Goal: Task Accomplishment & Management: Manage account settings

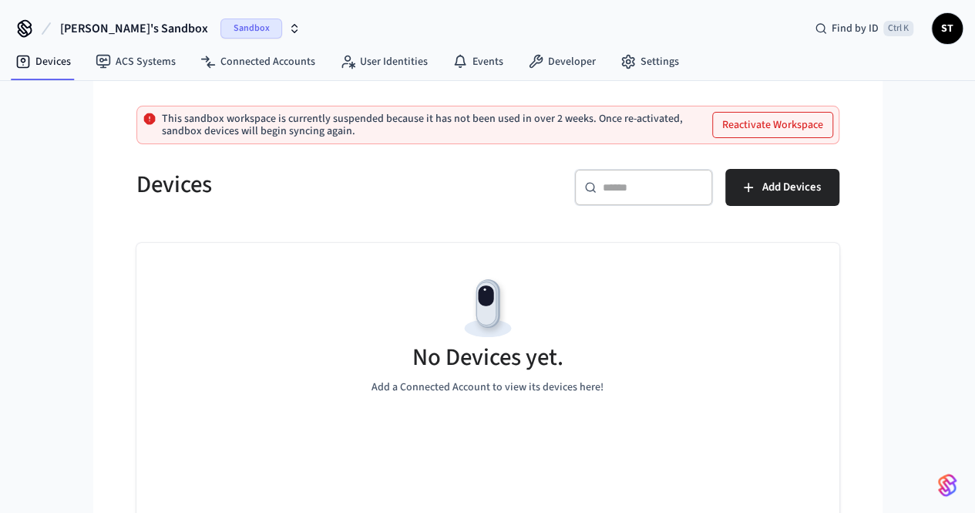
click at [288, 25] on icon "button" at bounding box center [294, 28] width 12 height 12
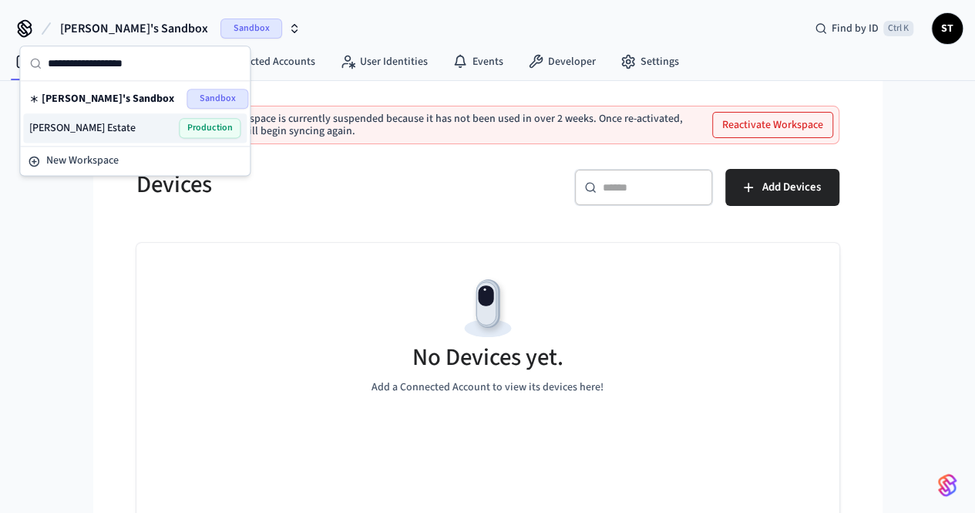
click at [143, 137] on div "[PERSON_NAME] Estate Production" at bounding box center [135, 127] width 224 height 29
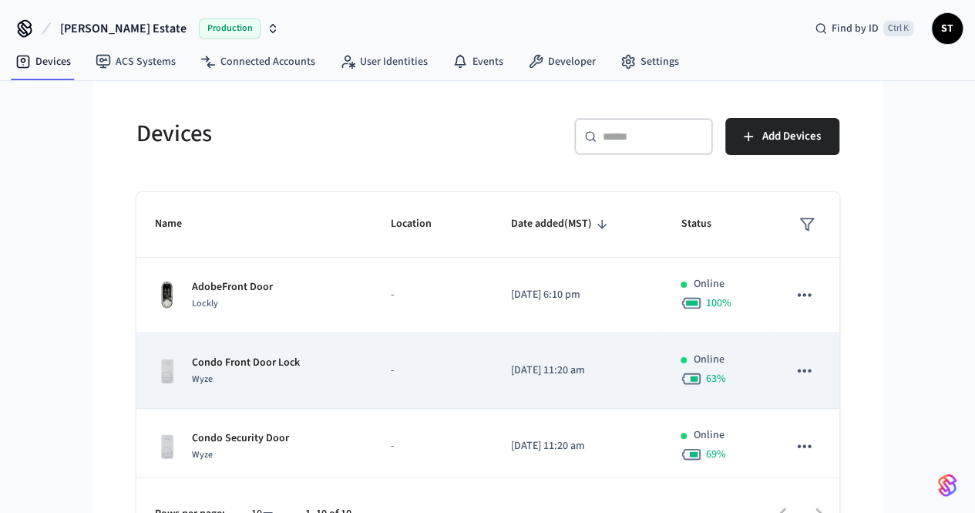
click at [839, 377] on td "sticky table" at bounding box center [803, 371] width 69 height 76
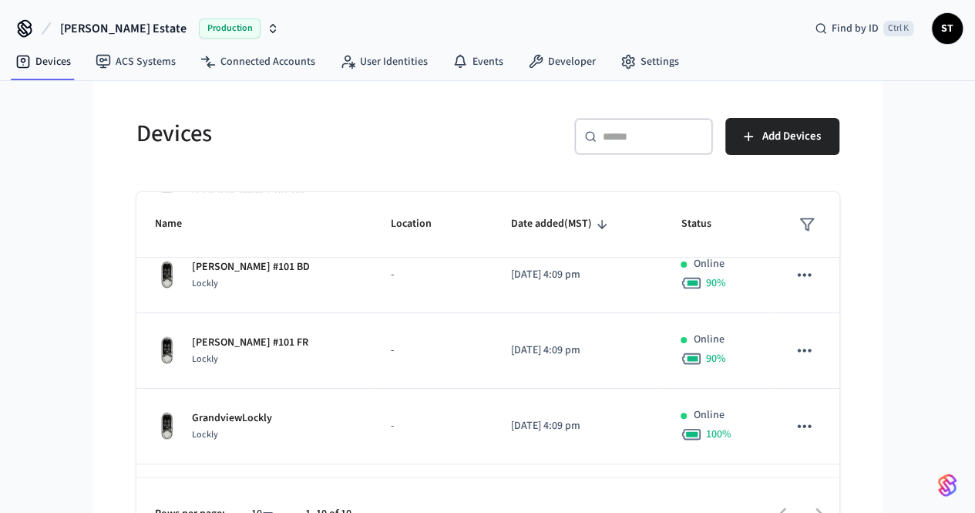
scroll to position [447, 0]
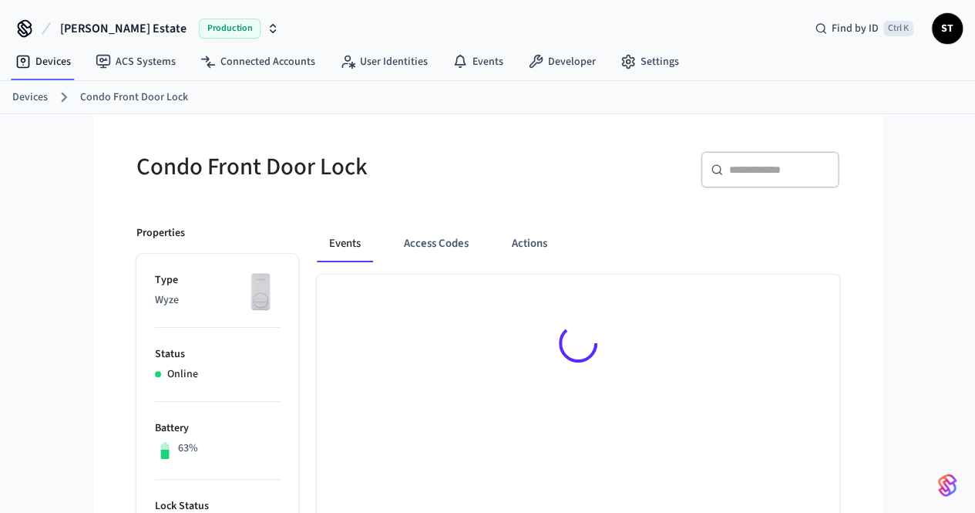
click at [29, 96] on link "Devices" at bounding box center [29, 97] width 35 height 16
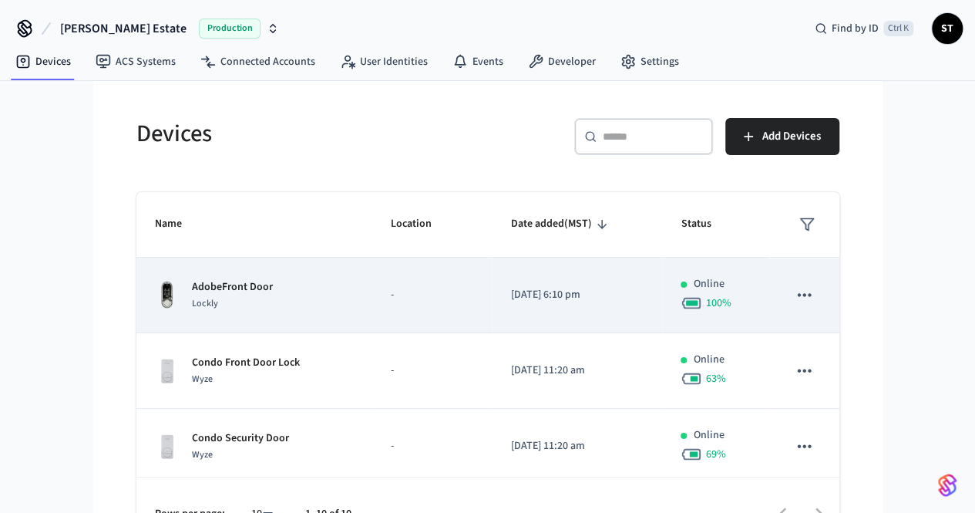
click at [192, 287] on p "AdobeFront Door" at bounding box center [232, 287] width 81 height 16
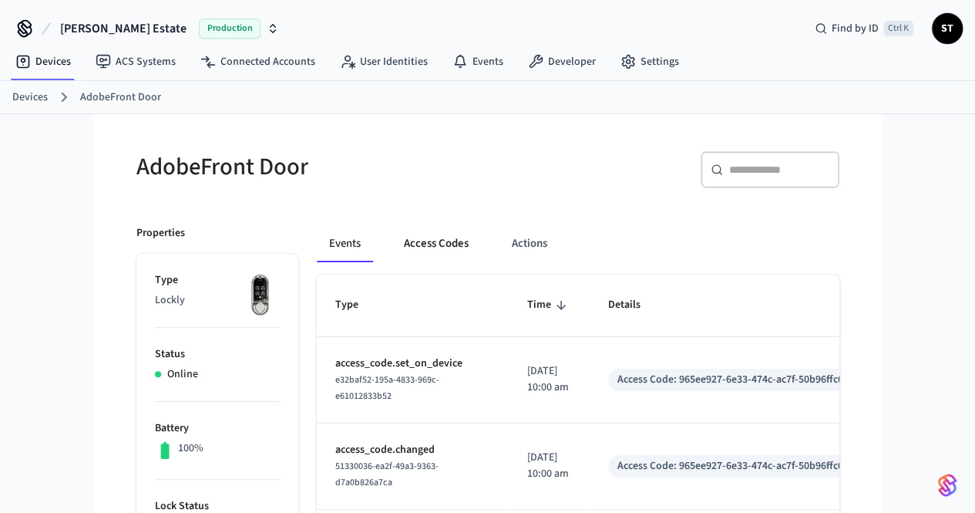
click at [400, 227] on button "Access Codes" at bounding box center [436, 243] width 89 height 37
